Goal: Find specific page/section: Find specific page/section

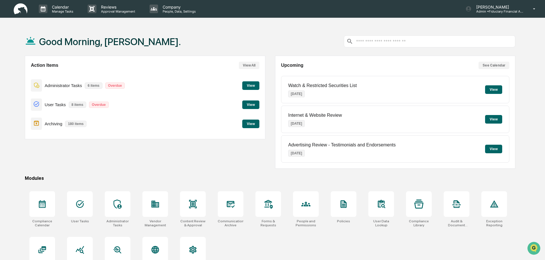
click at [50, 24] on div "Calendar Manage Tasks Reviews Approval Management Company People, Data, Setting…" at bounding box center [272, 143] width 545 height 287
click at [253, 118] on div "Archiving 180 items View" at bounding box center [145, 123] width 228 height 19
click at [253, 121] on button "View" at bounding box center [250, 124] width 17 height 9
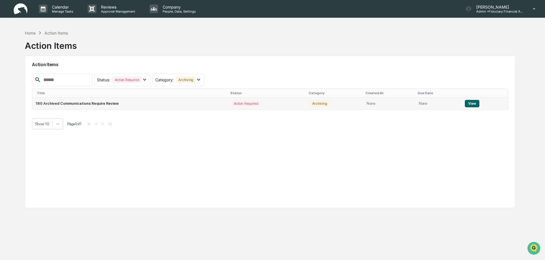
click at [474, 103] on button "View" at bounding box center [472, 103] width 15 height 7
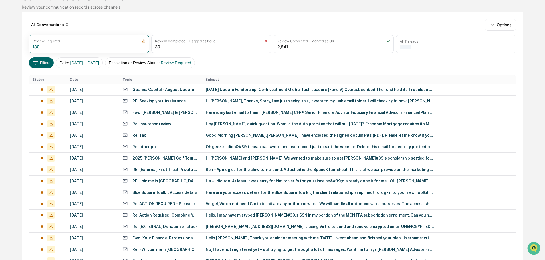
scroll to position [57, 0]
